Goal: Task Accomplishment & Management: Use online tool/utility

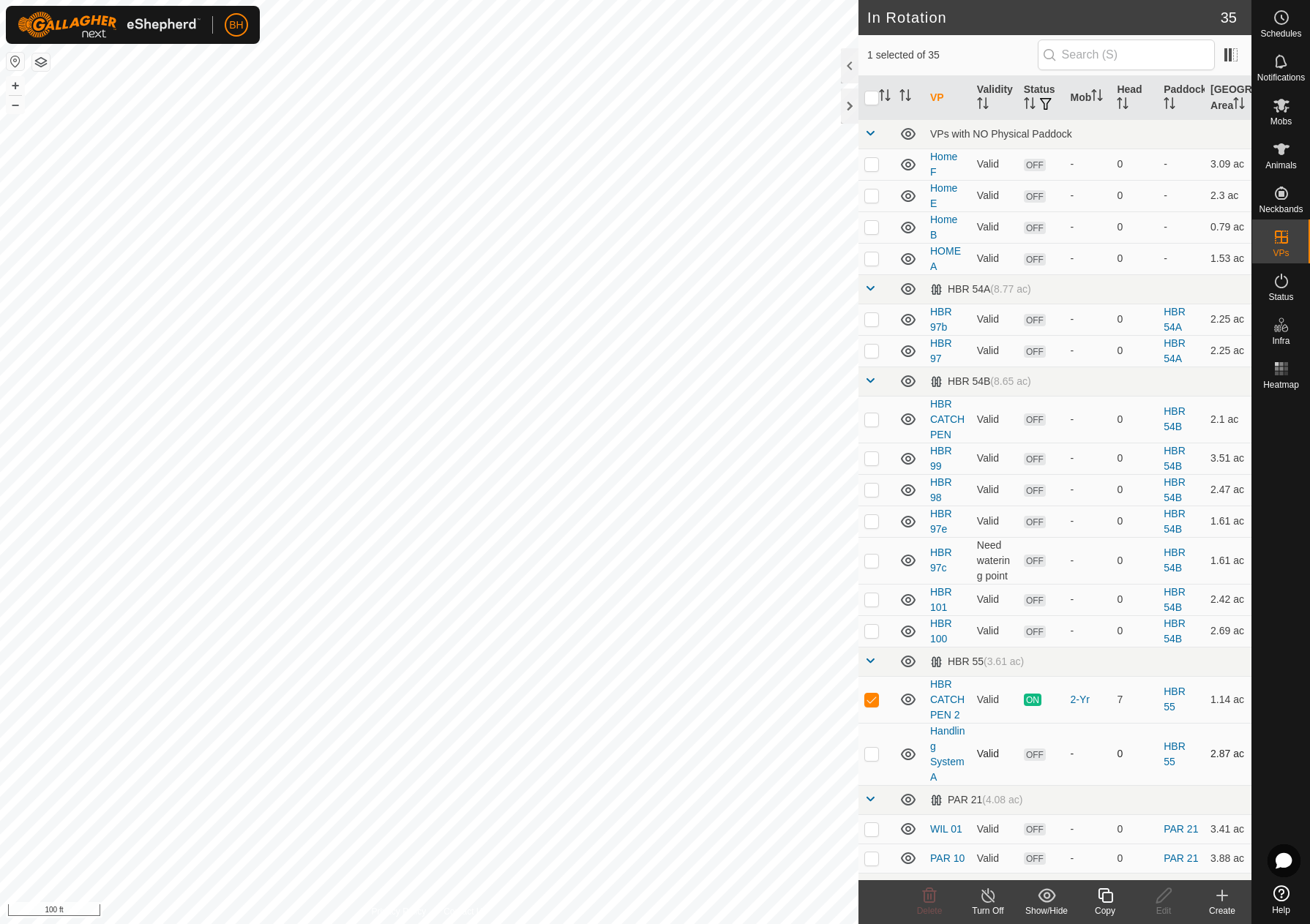
checkbox input "true"
checkbox input "false"
click at [1111, 905] on div "Copy" at bounding box center [1105, 911] width 59 height 13
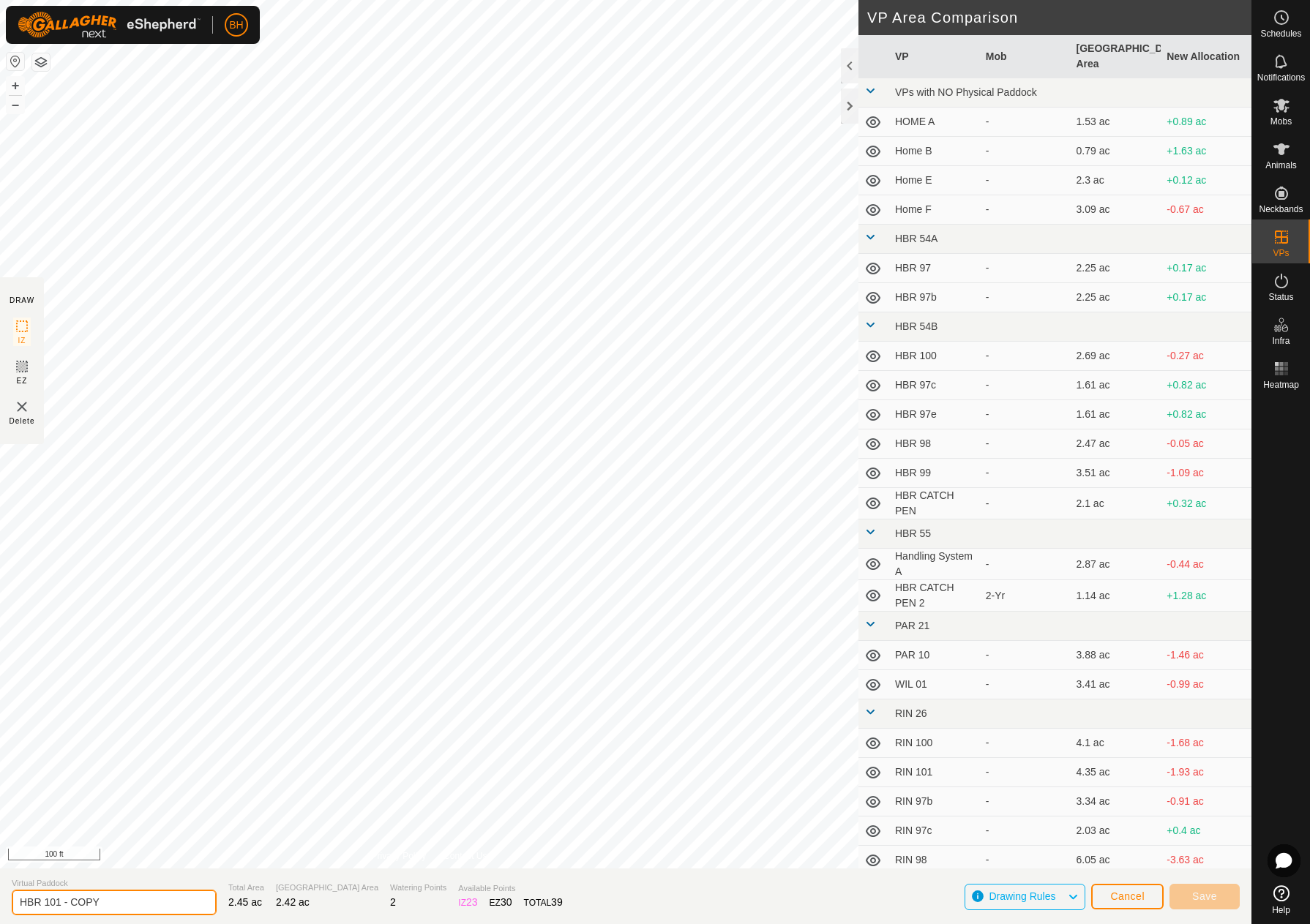
drag, startPoint x: 58, startPoint y: 902, endPoint x: 139, endPoint y: 915, distance: 82.0
click at [136, 913] on input "HBR 101 - COPY" at bounding box center [114, 902] width 205 height 26
type input "HBR 102"
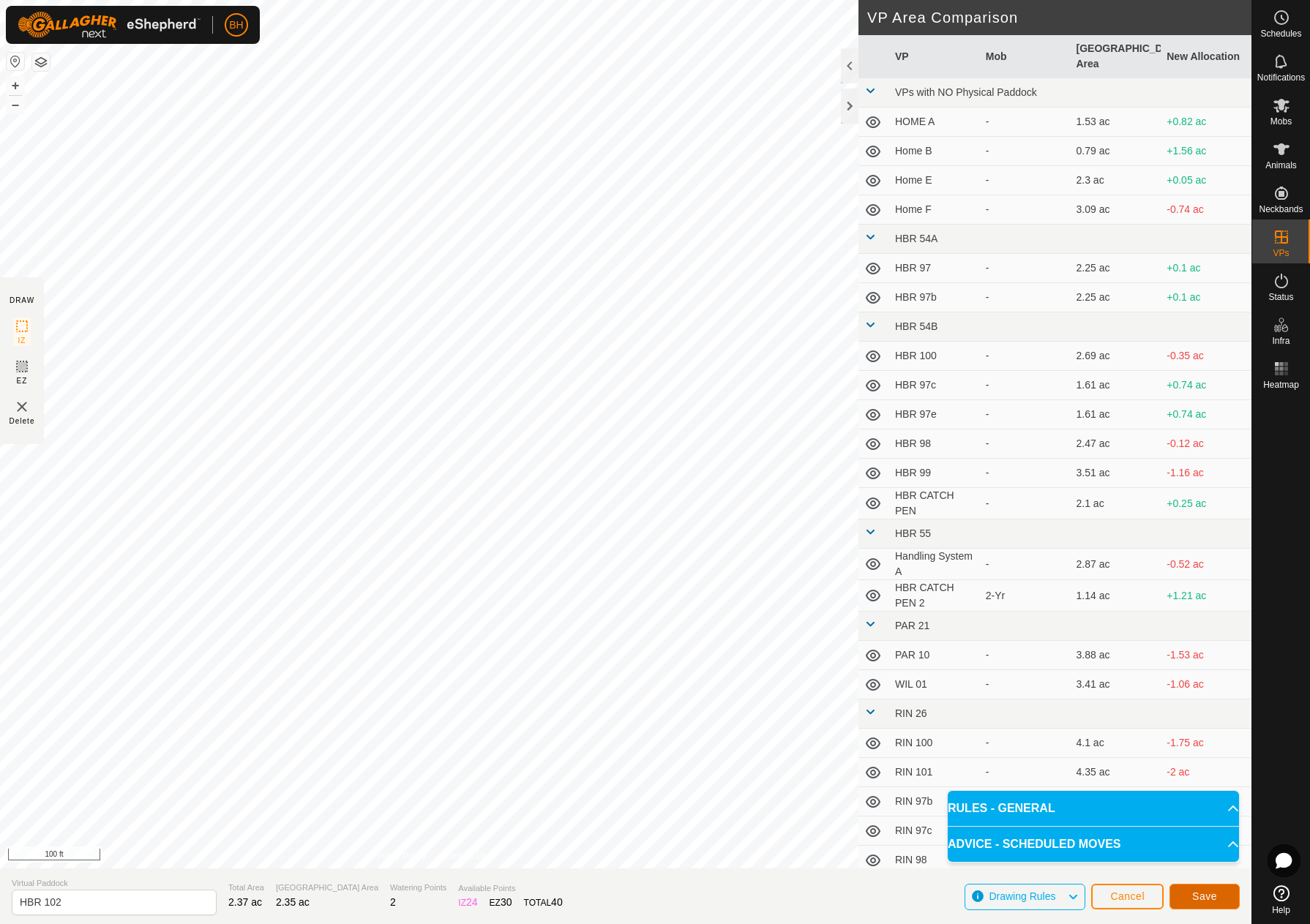
click at [1206, 900] on span "Save" at bounding box center [1204, 896] width 25 height 12
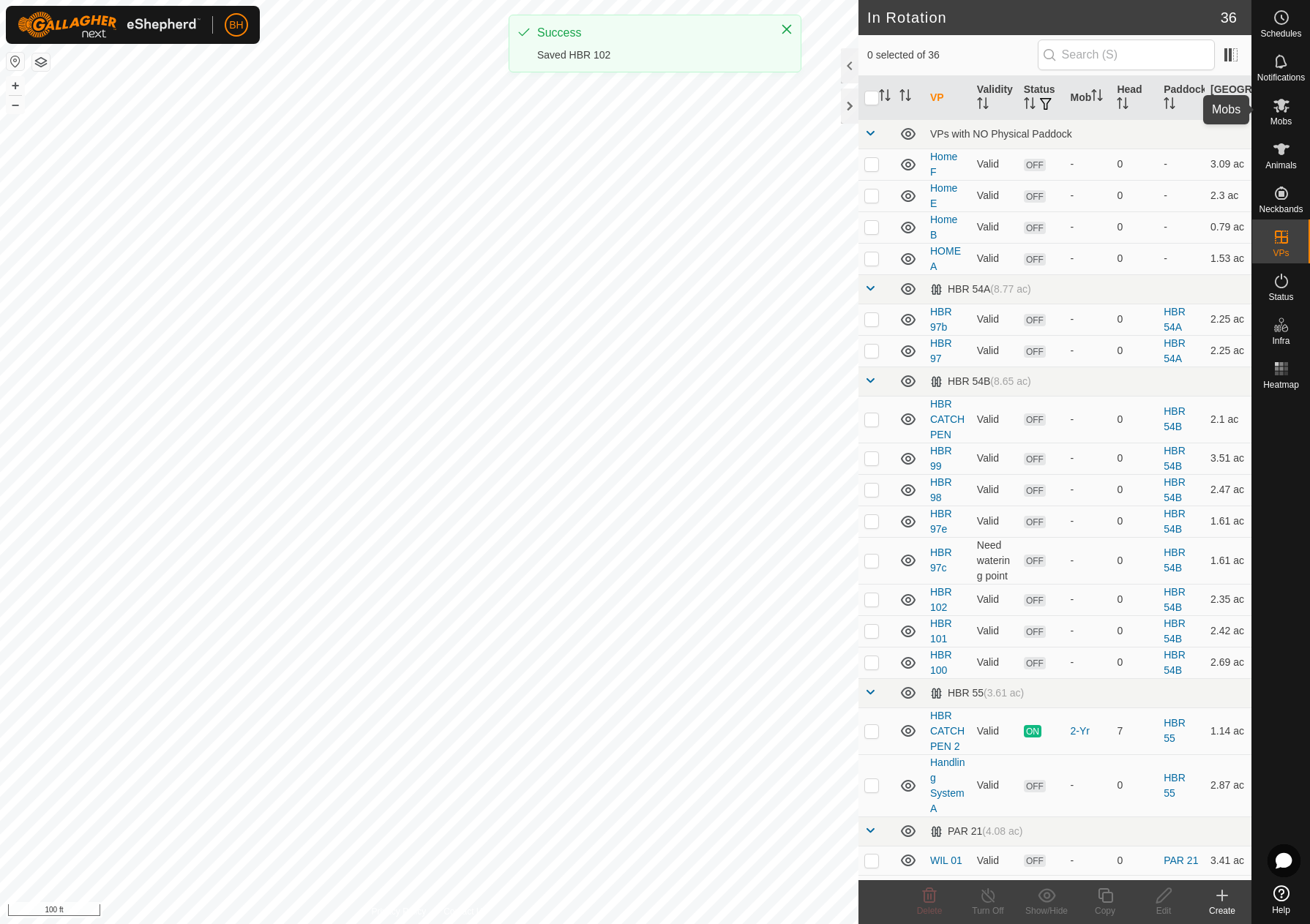
click at [1291, 112] on es-mob-svg-icon at bounding box center [1282, 106] width 27 height 23
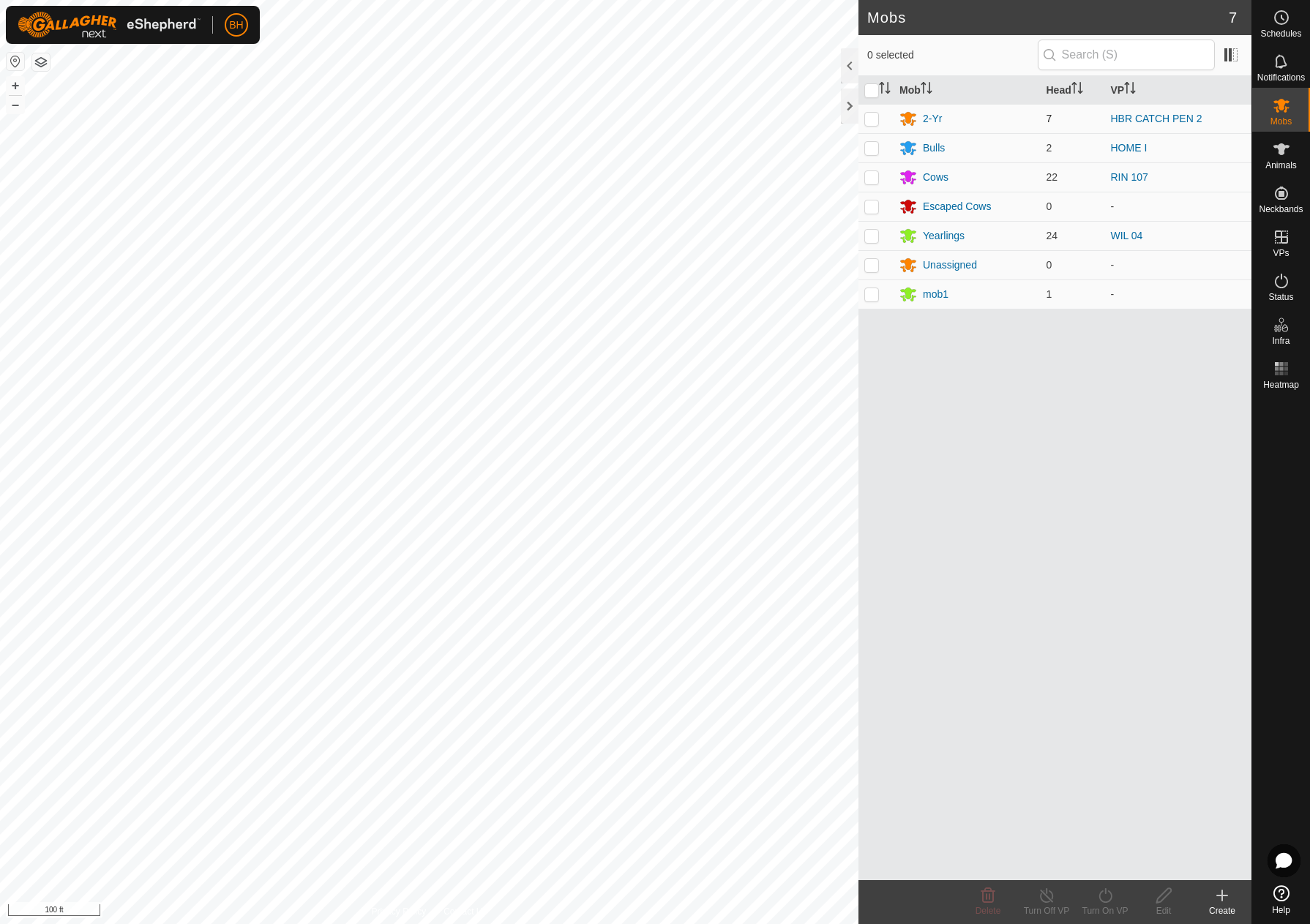
click at [875, 122] on p-checkbox at bounding box center [872, 118] width 14 height 12
checkbox input "true"
click at [1105, 907] on div "Turn On VP" at bounding box center [1105, 911] width 59 height 13
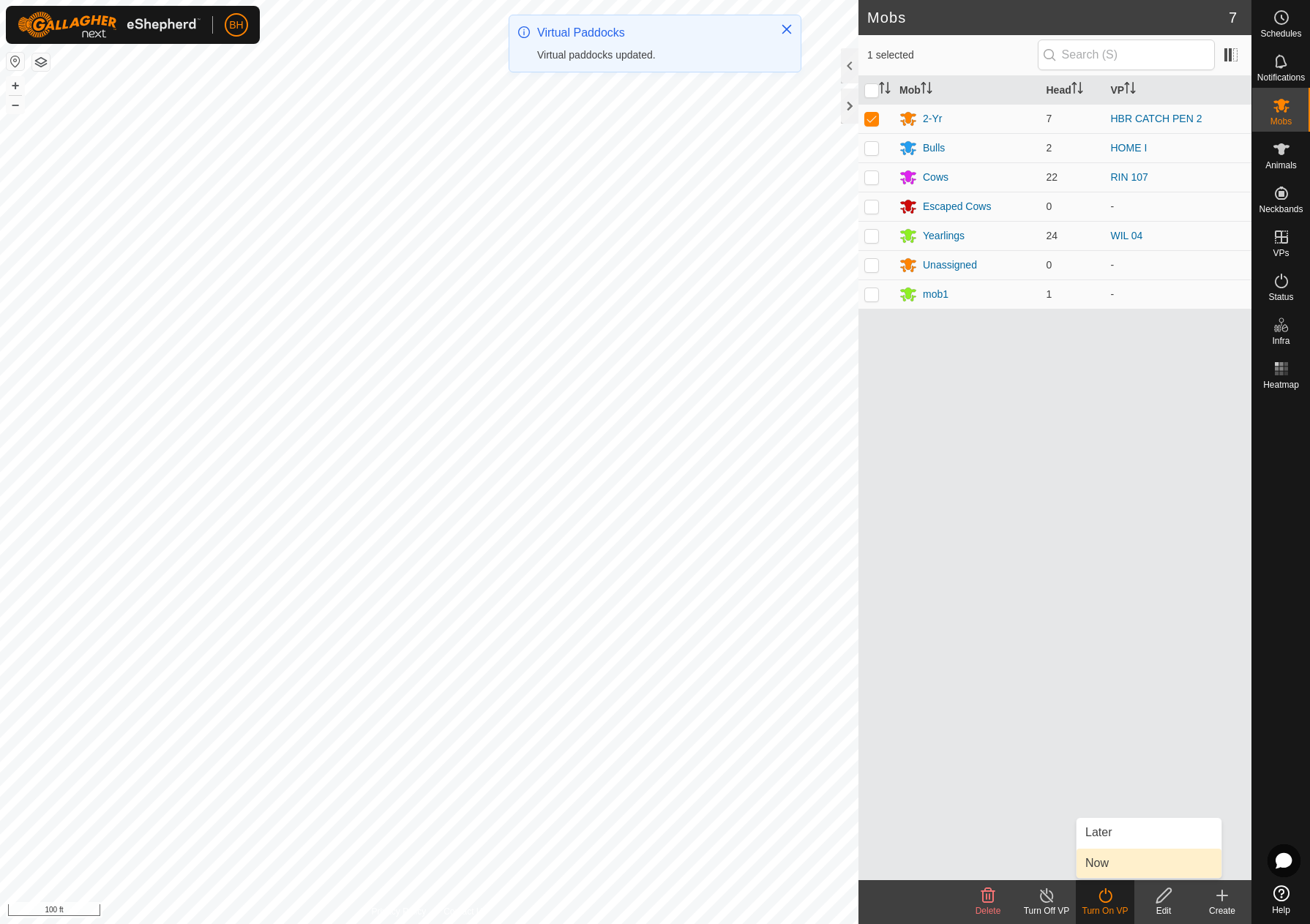
click at [1132, 865] on link "Now" at bounding box center [1148, 863] width 145 height 29
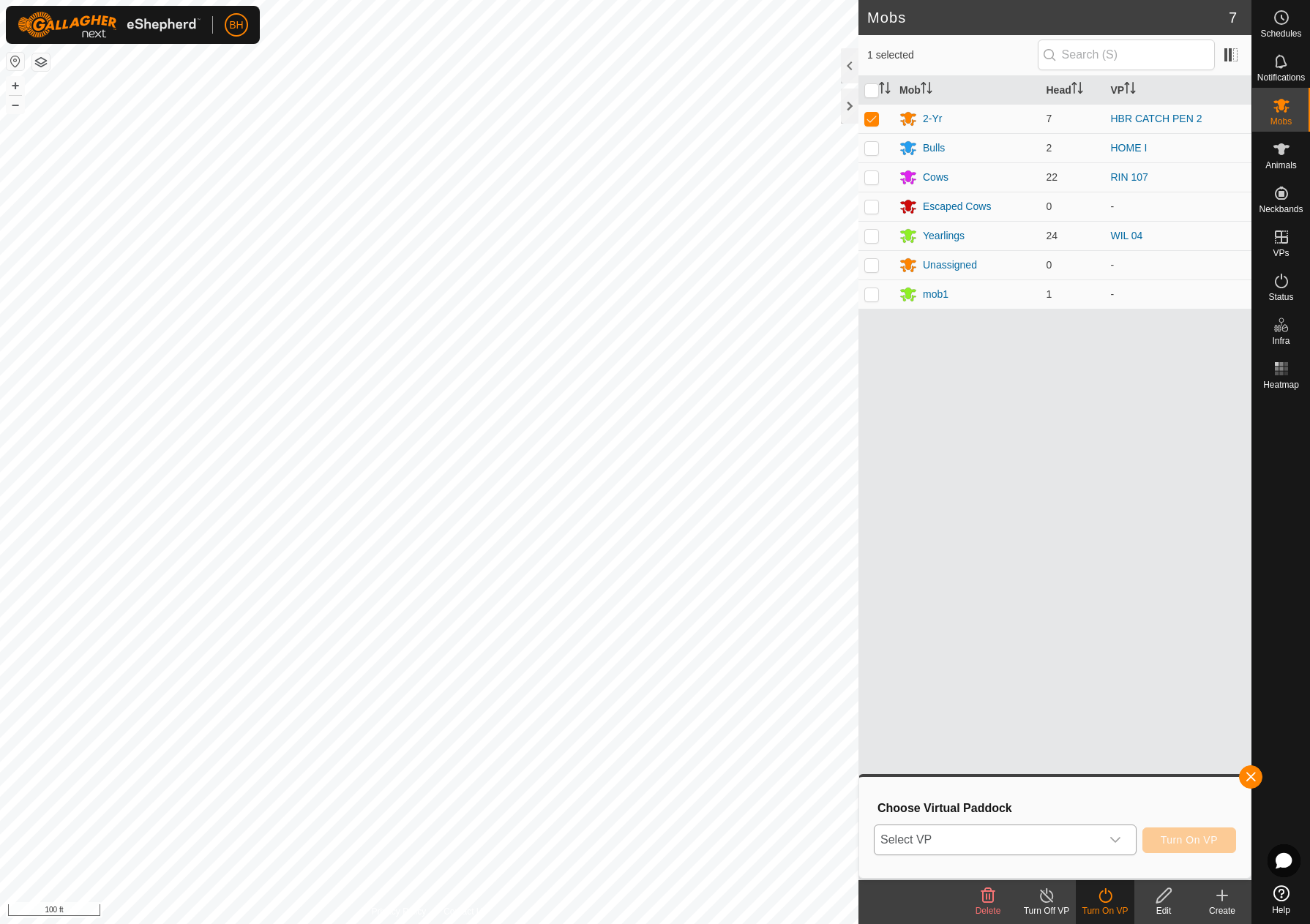
click at [1071, 831] on span "Select VP" at bounding box center [987, 840] width 226 height 29
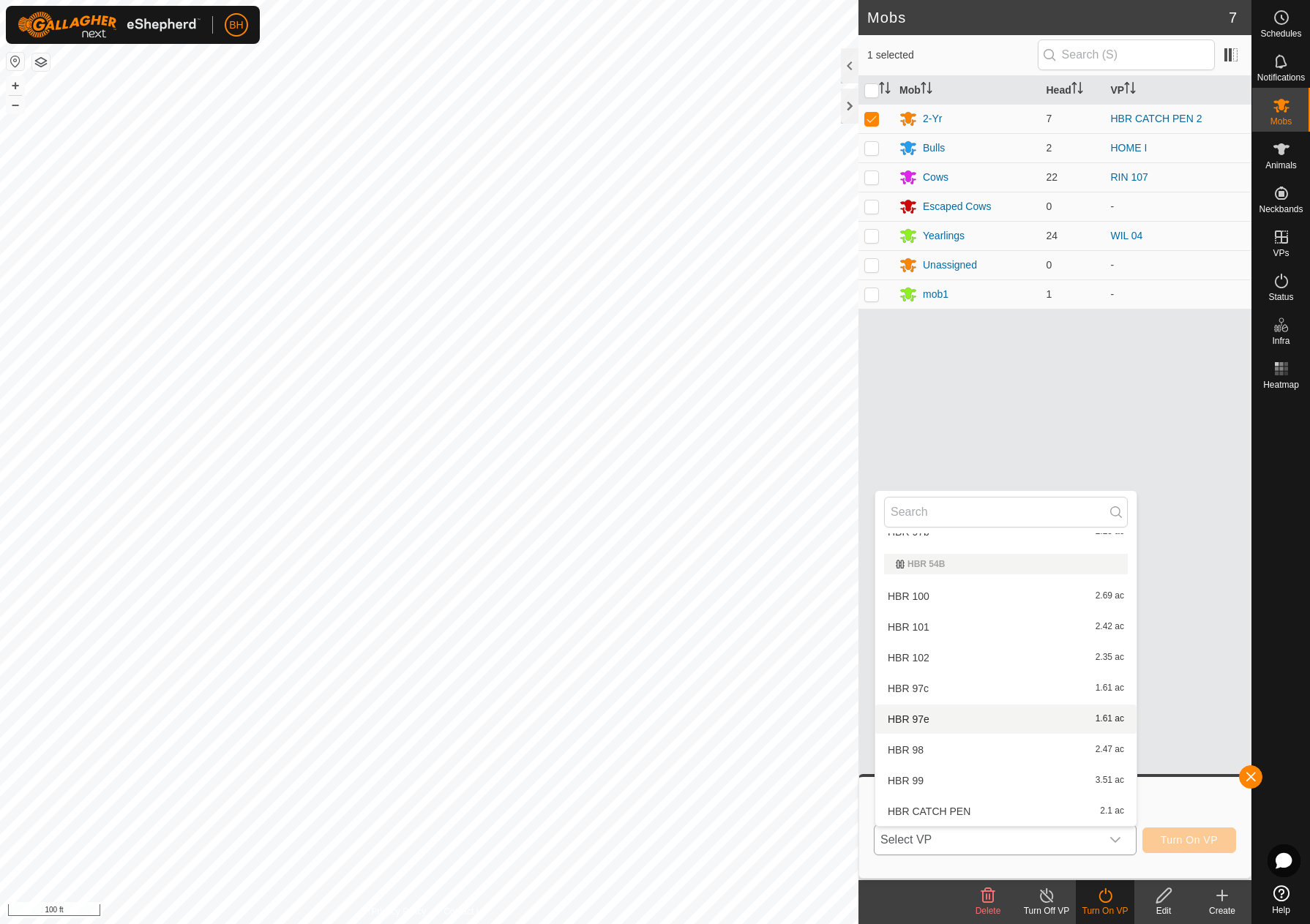
scroll to position [238, 0]
click at [1037, 654] on li "HBR 102 2.35 ac" at bounding box center [1006, 657] width 261 height 29
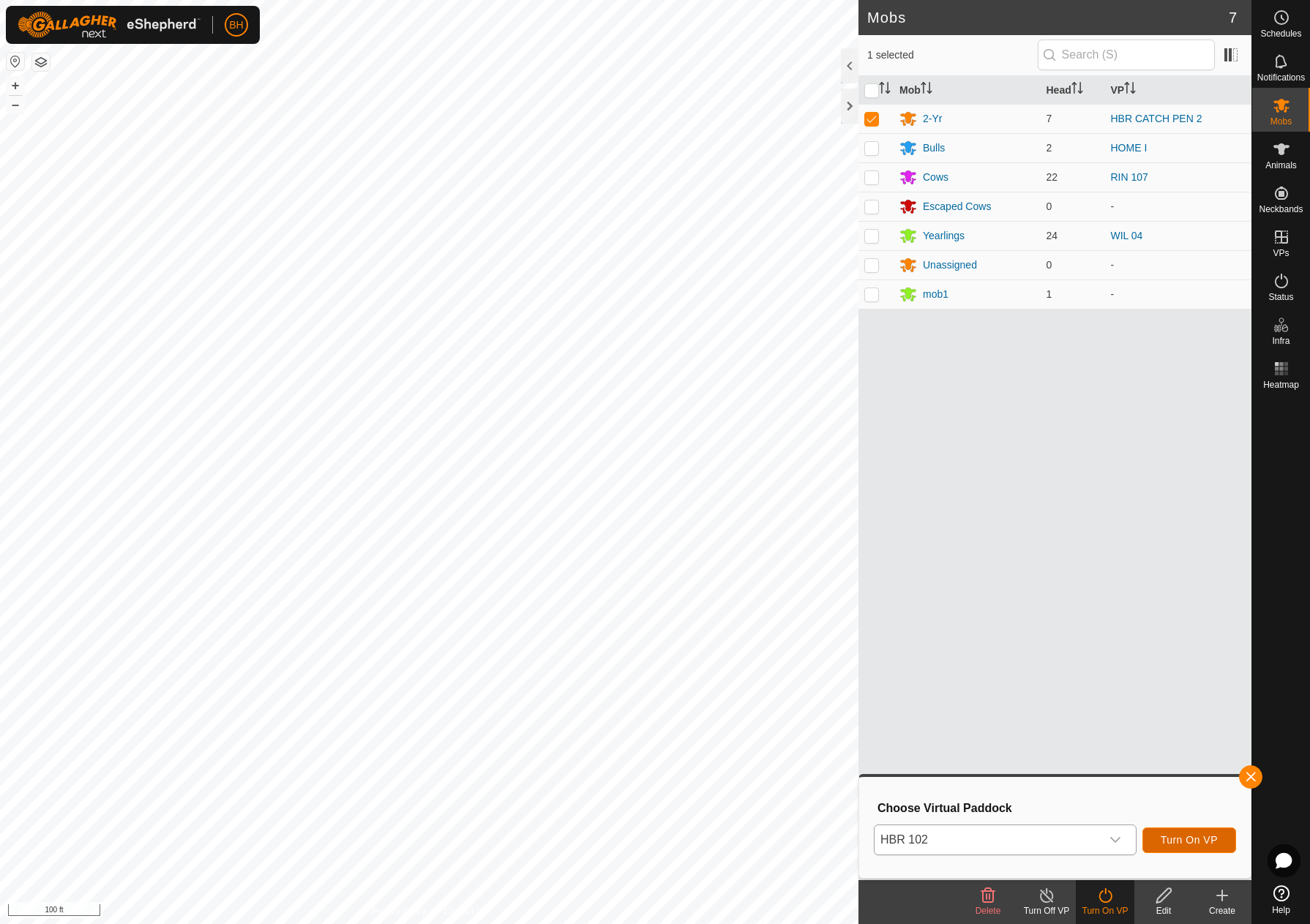
click at [1185, 841] on span "Turn On VP" at bounding box center [1188, 840] width 57 height 12
